Goal: Find specific page/section: Find specific page/section

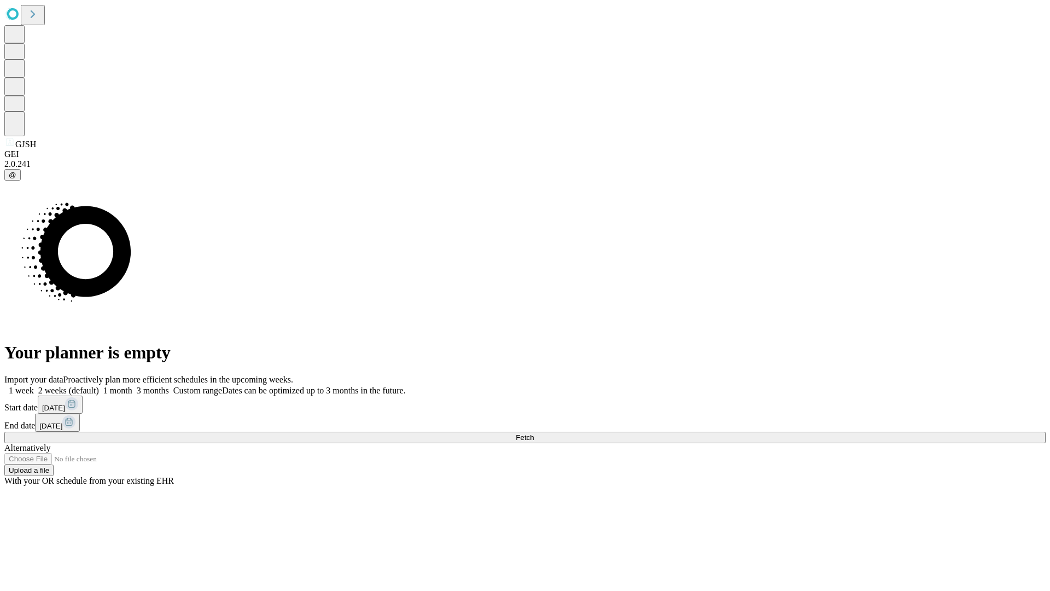
click at [534, 433] on span "Fetch" at bounding box center [525, 437] width 18 height 8
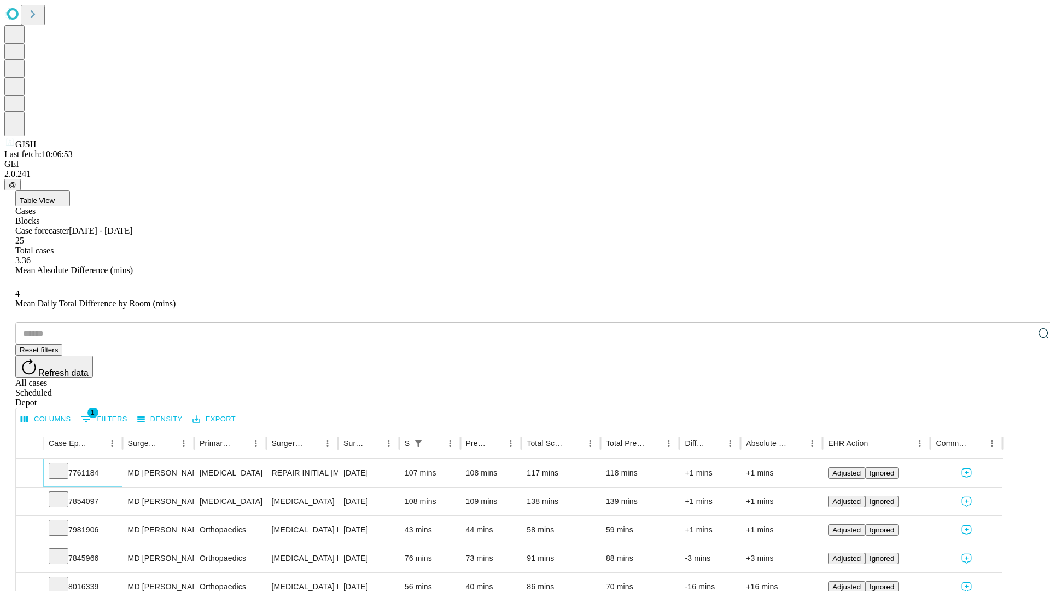
click at [64, 464] on icon at bounding box center [58, 469] width 11 height 11
